Goal: Entertainment & Leisure: Consume media (video, audio)

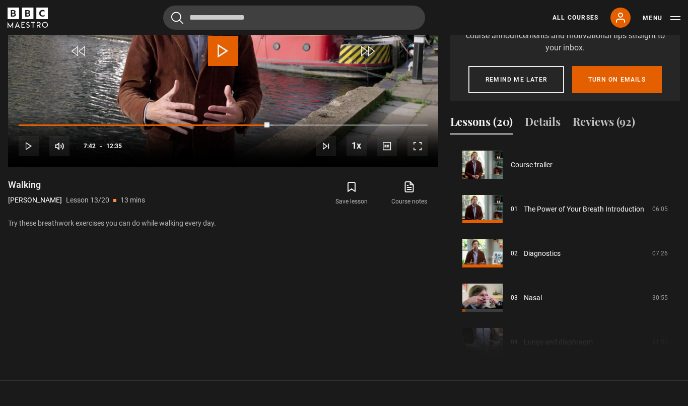
click at [624, 93] on button "Turn on emails" at bounding box center [617, 79] width 90 height 27
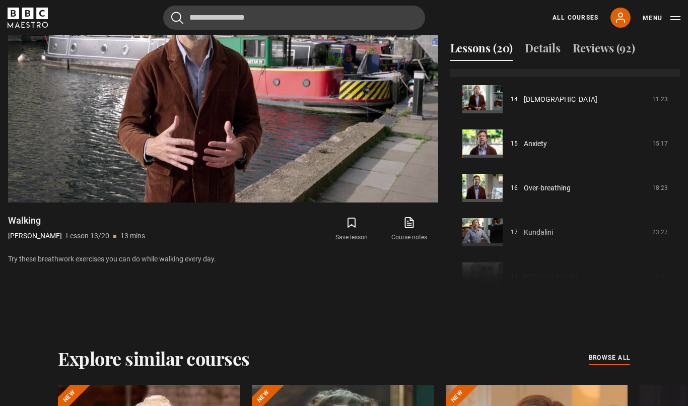
scroll to position [490, 0]
click at [375, 203] on div "10s Skip Back 10 seconds Pause 10s Skip Forward 10 seconds Loaded : 76.80% Paus…" at bounding box center [223, 175] width 430 height 56
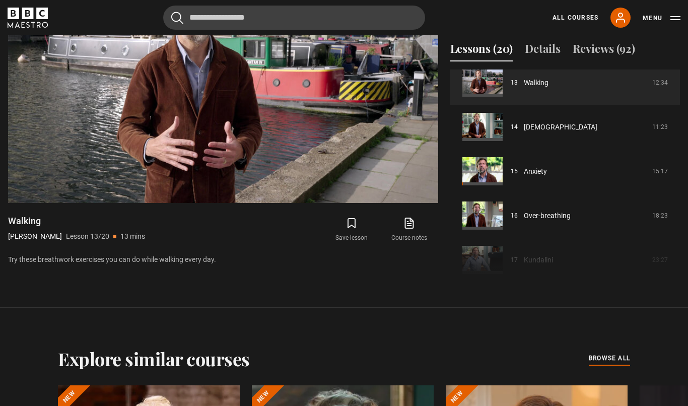
scroll to position [582, 0]
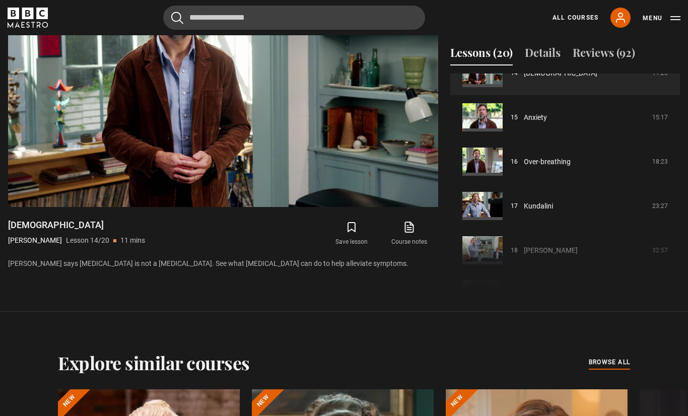
scroll to position [643, 0]
click at [529, 123] on link "Anxiety" at bounding box center [534, 117] width 23 height 11
click at [540, 123] on link "Anxiety" at bounding box center [534, 117] width 23 height 11
click at [547, 123] on link "Anxiety" at bounding box center [534, 117] width 23 height 11
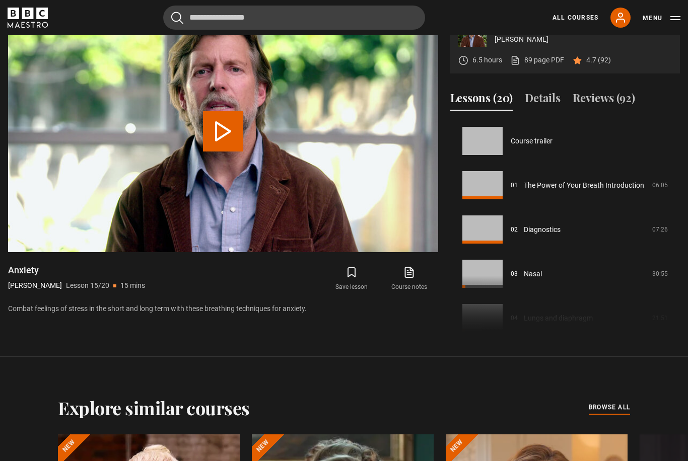
scroll to position [620, 0]
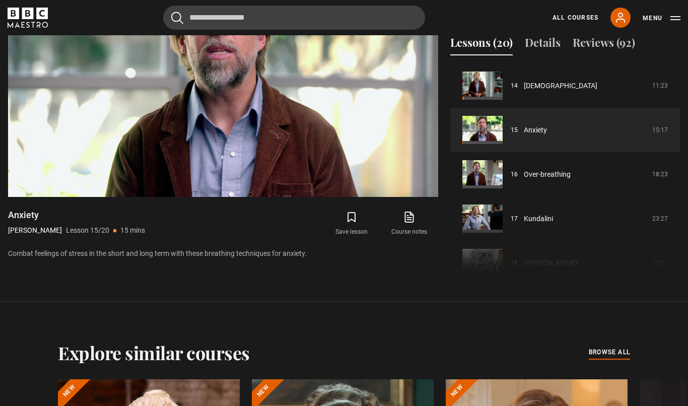
click at [529, 281] on div "Course trailer 01 The Power of Your Breath Introduction 06:05 02 Diagnostics 07…" at bounding box center [565, 171] width 230 height 217
click at [531, 224] on link "Kundalini" at bounding box center [537, 218] width 29 height 11
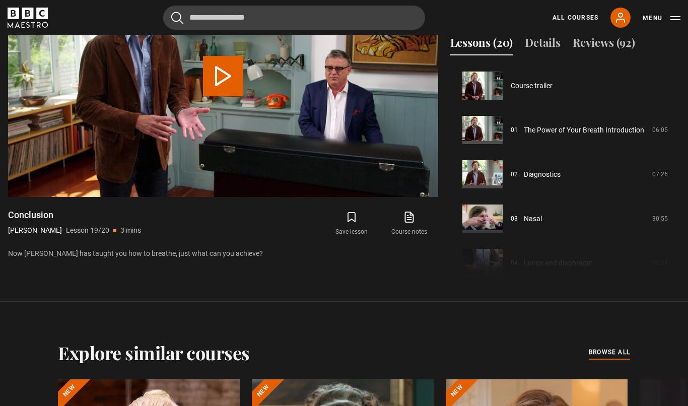
scroll to position [713, 0]
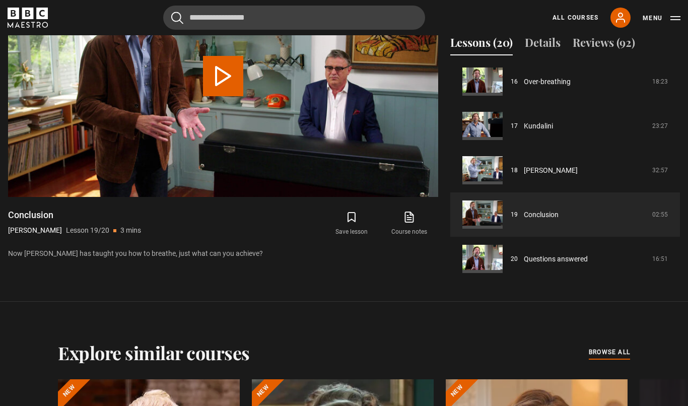
click at [525, 131] on link "Kundalini" at bounding box center [537, 126] width 29 height 11
click at [542, 131] on link "Kundalini" at bounding box center [537, 126] width 29 height 11
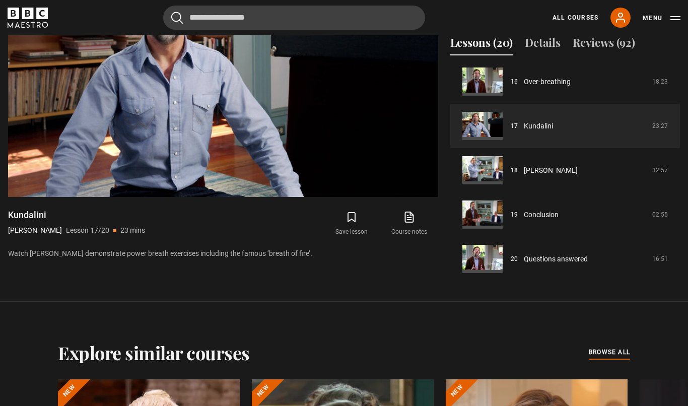
scroll to position [713, 0]
click at [240, 150] on video-js "Video Player is loading. Play Lesson Kundalini 10s Skip Back 10 seconds Pause 1…" at bounding box center [223, 76] width 430 height 242
